Goal: Find specific page/section: Find specific page/section

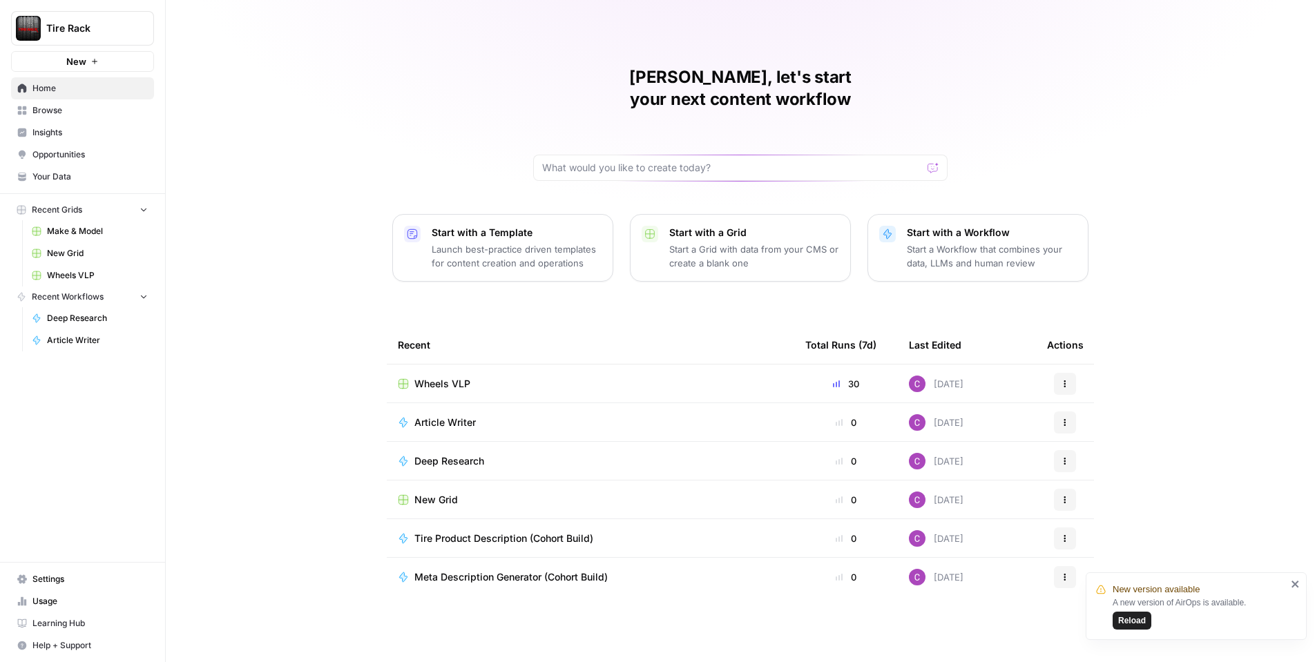
click at [1136, 624] on span "Reload" at bounding box center [1132, 621] width 28 height 12
click at [140, 30] on icon "Workspace: Tire Rack" at bounding box center [142, 28] width 14 height 14
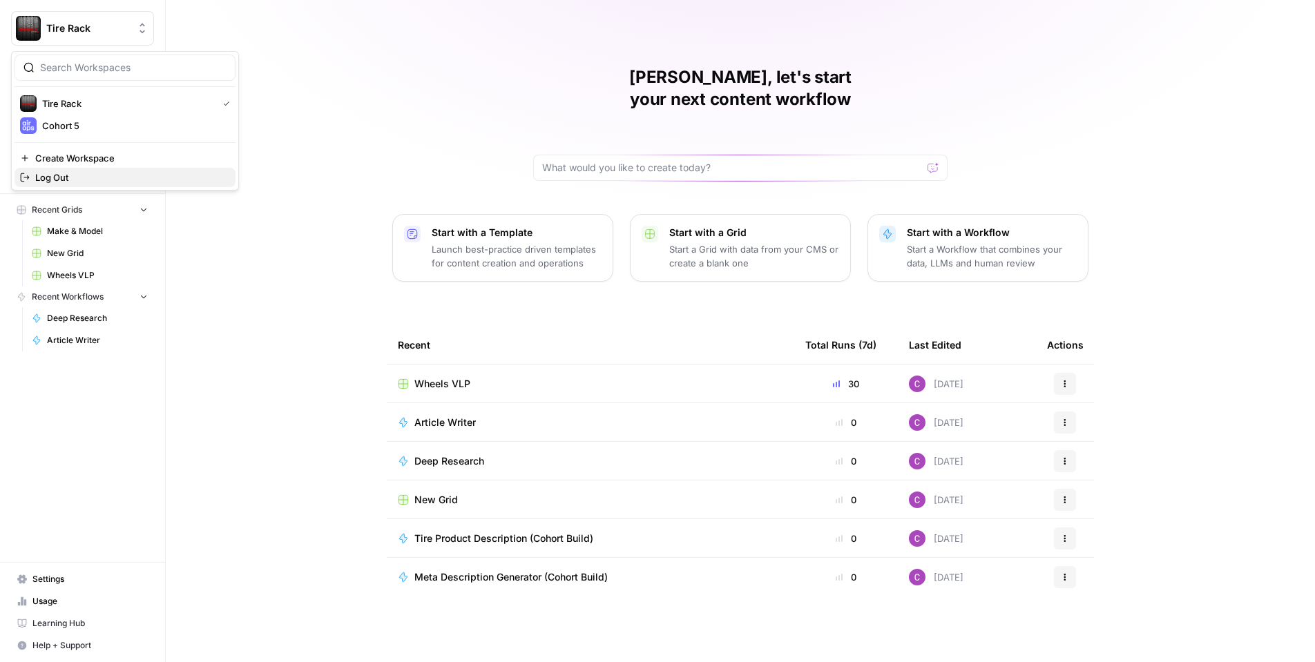
click at [107, 178] on span "Log Out" at bounding box center [129, 178] width 189 height 14
click at [73, 109] on span "Browse" at bounding box center [89, 110] width 115 height 12
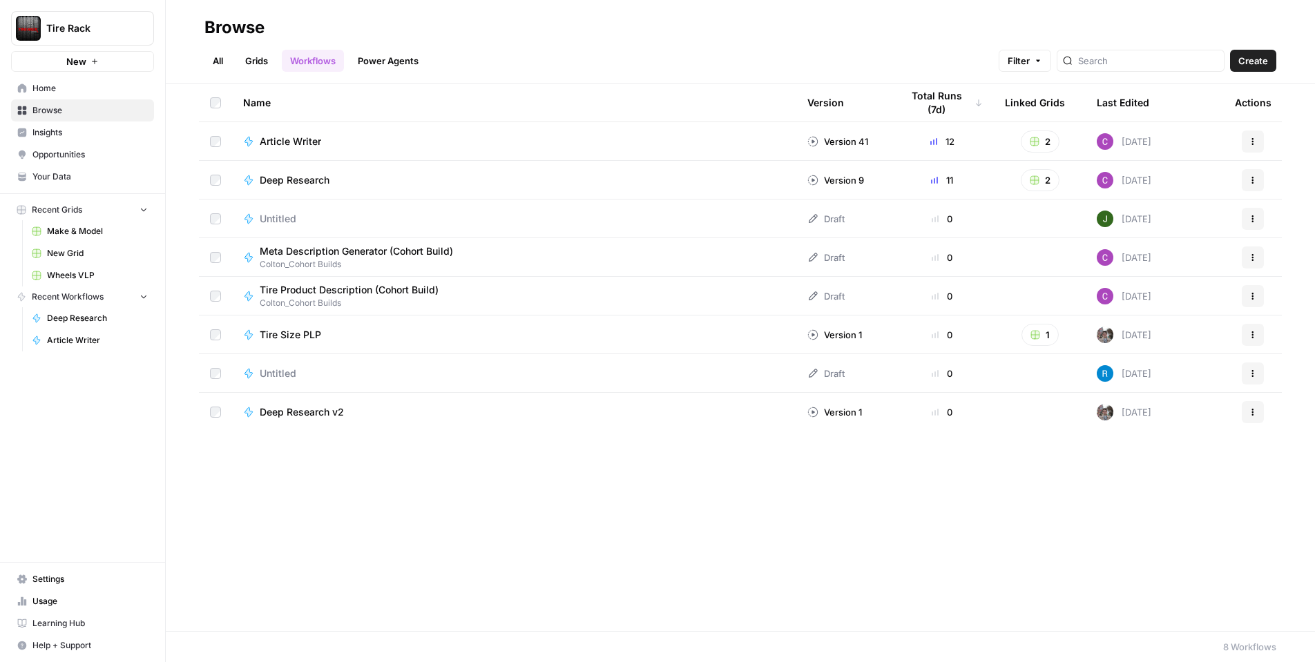
click at [249, 59] on link "Grids" at bounding box center [256, 61] width 39 height 22
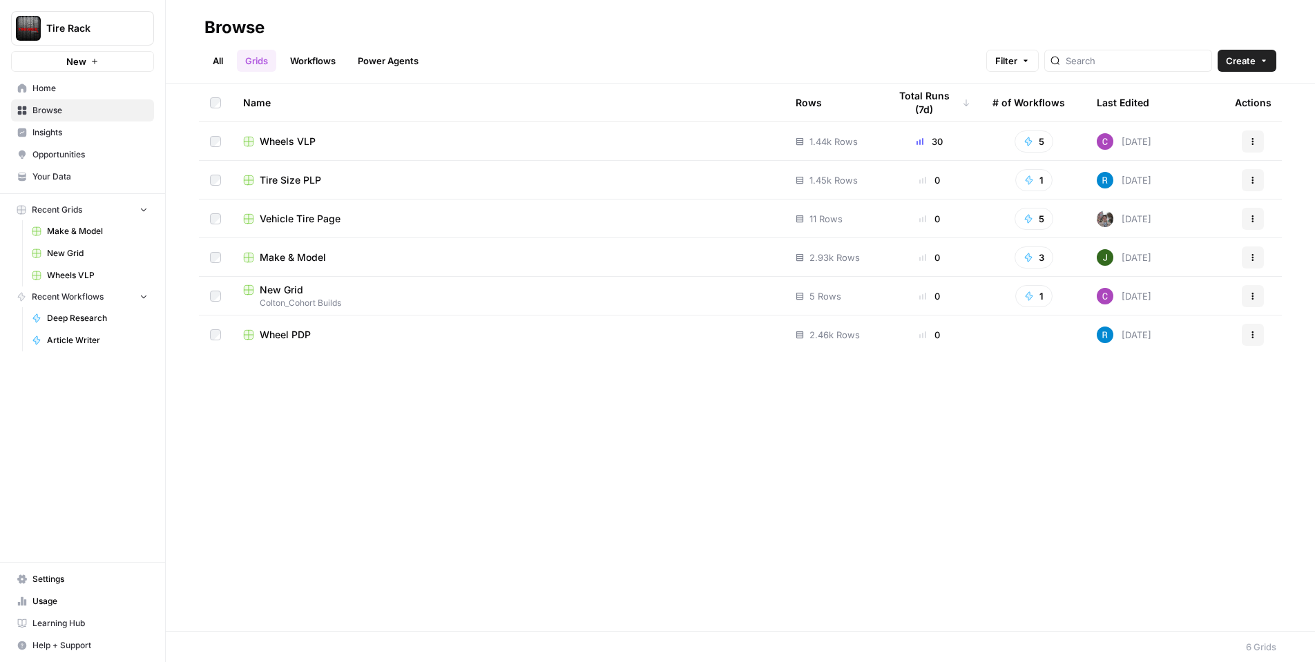
click at [293, 335] on span "Wheel PDP" at bounding box center [285, 335] width 51 height 14
